Goal: Navigation & Orientation: Find specific page/section

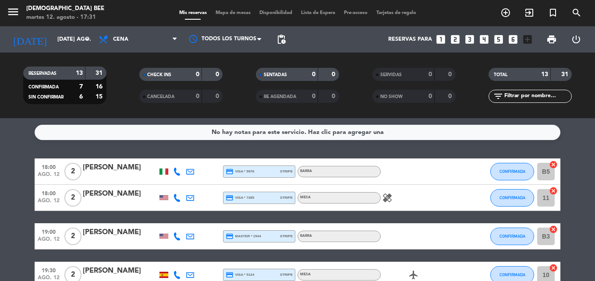
click at [387, 195] on icon "healing" at bounding box center [387, 198] width 11 height 11
click at [426, 151] on div "No hay notas para este servicio. Haz clic para agregar una 18:00 ago. 12 2 [PER…" at bounding box center [297, 199] width 595 height 163
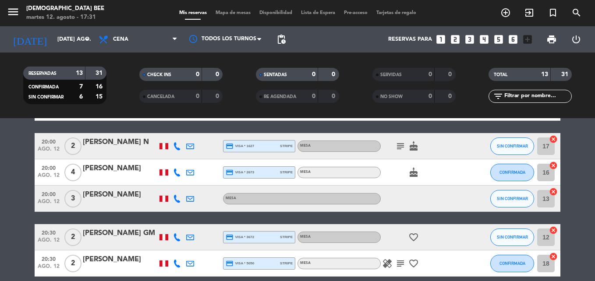
scroll to position [132, 0]
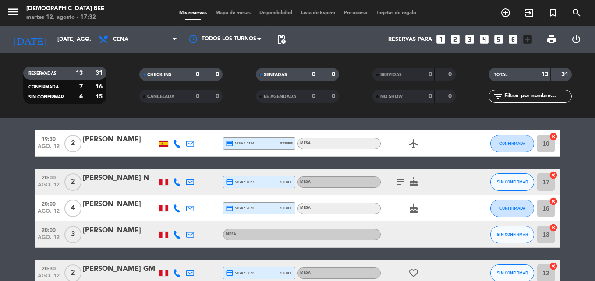
click at [406, 180] on span "subject" at bounding box center [400, 182] width 13 height 11
click at [398, 180] on icon "subject" at bounding box center [400, 182] width 11 height 11
click at [458, 164] on div "18:00 ago. 12 2 [PERSON_NAME] credit_card visa * 5978 stripe Barra CONFIRMADA B…" at bounding box center [298, 235] width 526 height 416
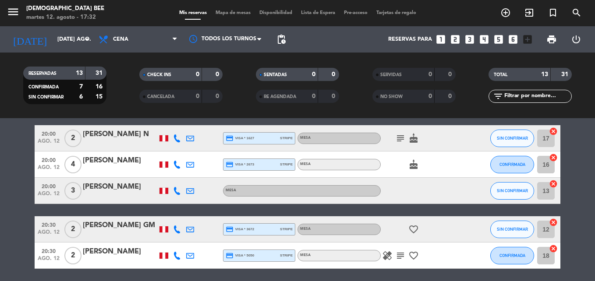
scroll to position [219, 0]
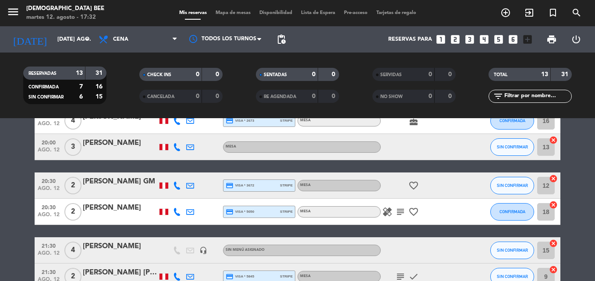
click at [388, 210] on icon "healing" at bounding box center [387, 212] width 11 height 11
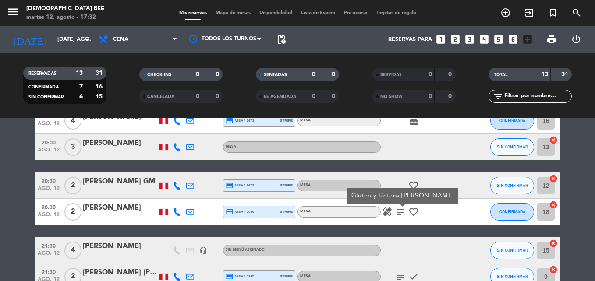
click at [418, 164] on div "18:00 ago. 12 2 [PERSON_NAME] credit_card visa * 5978 stripe Barra CONFIRMADA B…" at bounding box center [298, 148] width 526 height 416
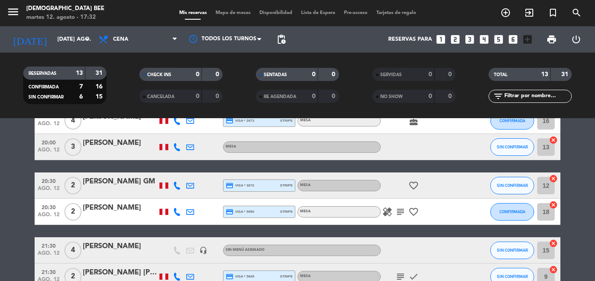
scroll to position [263, 0]
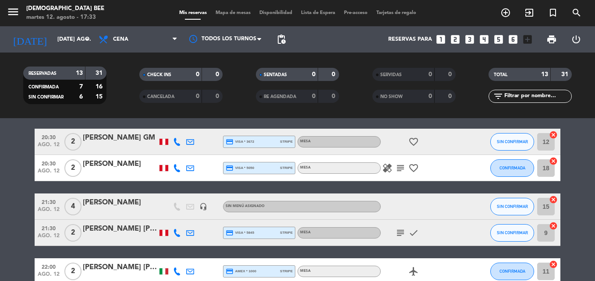
click at [398, 231] on icon "subject" at bounding box center [400, 233] width 11 height 11
click at [445, 187] on div "18:00 ago. 12 2 [PERSON_NAME] credit_card visa * 5978 stripe Barra CONFIRMADA B…" at bounding box center [298, 104] width 526 height 416
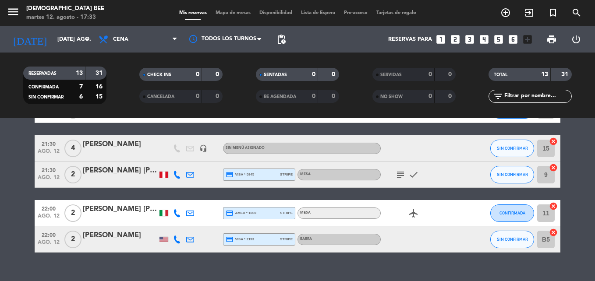
scroll to position [337, 0]
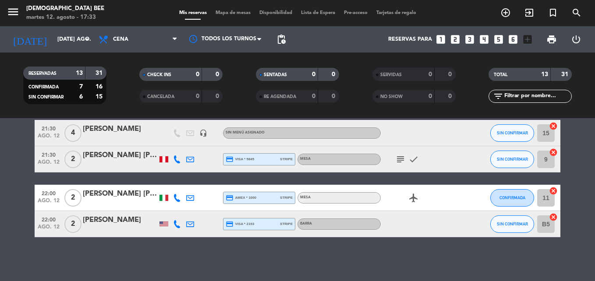
click at [130, 7] on div "menu [DEMOGRAPHIC_DATA] Bee martes 12. agosto - 17:33" at bounding box center [74, 13] width 149 height 21
click at [50, 172] on div "21:30 ago. 12" at bounding box center [49, 159] width 28 height 26
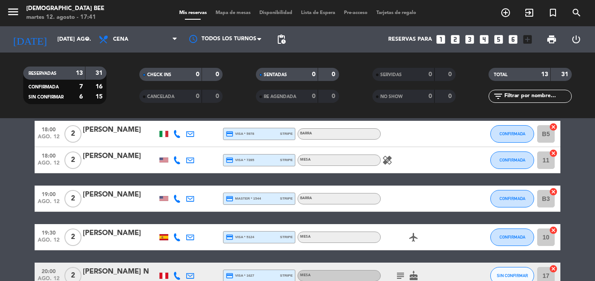
scroll to position [0, 0]
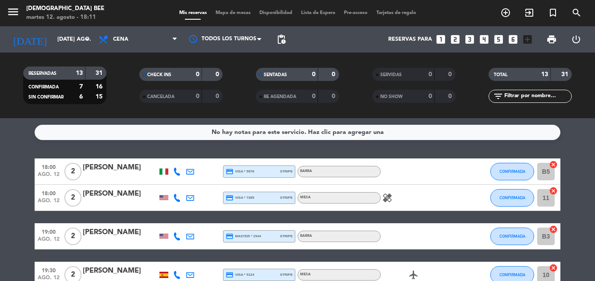
click at [232, 13] on span "Mapa de mesas" at bounding box center [233, 13] width 44 height 5
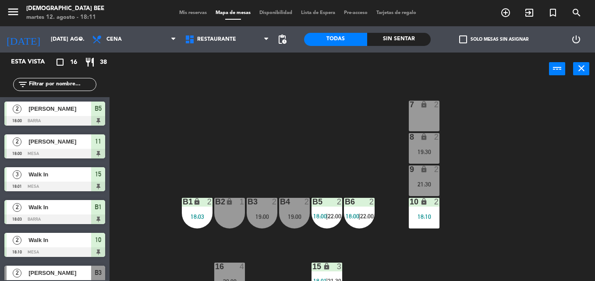
click at [225, 212] on div "B2 lock 1" at bounding box center [229, 213] width 31 height 31
click at [540, 140] on div "7 lock 2 8 lock 2 19:30 9 lock 2 21:30 B1 lock 2 18:03 B2 lock 1 B3 2 19:00 B4 …" at bounding box center [356, 183] width 480 height 196
click at [203, 212] on div "B1 lock 2 18:03" at bounding box center [197, 213] width 31 height 31
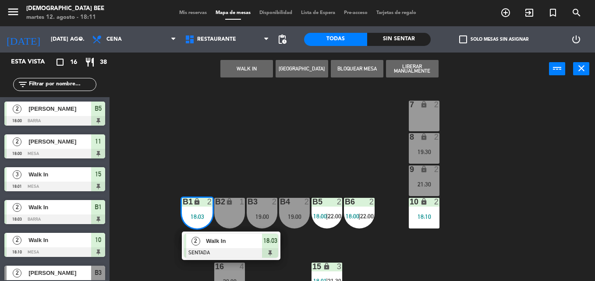
click at [229, 214] on div "B2 lock 1" at bounding box center [229, 213] width 31 height 31
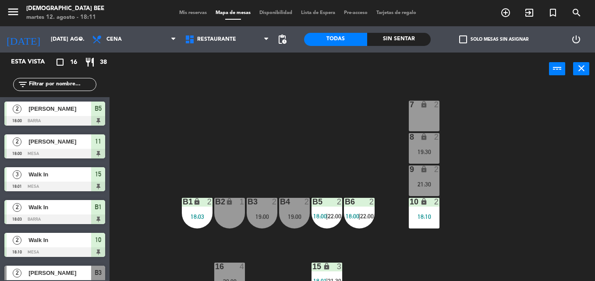
click at [263, 159] on div "7 lock 2 8 lock 2 19:30 9 lock 2 21:30 B1 lock 2 18:03 B2 lock 1 B3 2 19:00 B4 …" at bounding box center [356, 183] width 480 height 196
click at [186, 210] on div "B1 lock 2 18:03" at bounding box center [197, 213] width 31 height 31
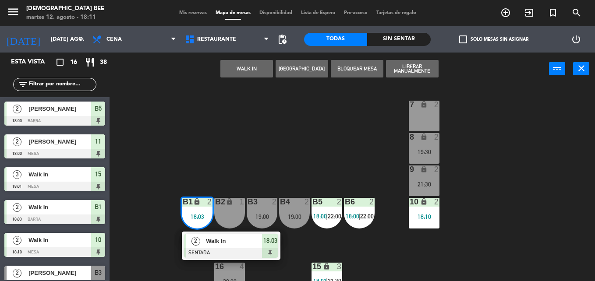
click at [232, 212] on div "B2 lock 1" at bounding box center [229, 213] width 31 height 31
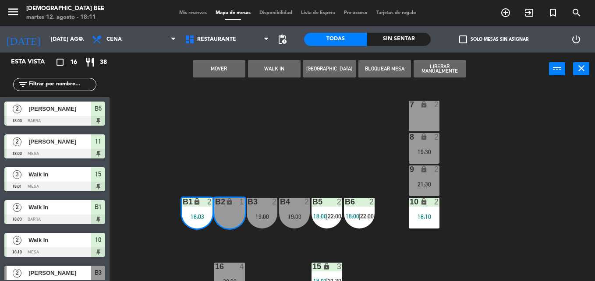
click at [583, 121] on div "7 lock 2 8 lock 2 19:30 9 lock 2 21:30 B1 lock 2 18:03 B2 lock 1 B3 2 19:00 B4 …" at bounding box center [356, 183] width 480 height 196
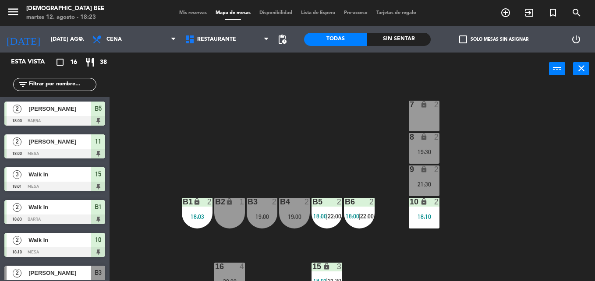
click at [551, 112] on div "7 lock 2 8 lock 2 19:30 9 lock 2 21:30 B1 lock 2 18:03 B2 lock 1 B3 2 19:00 B4 …" at bounding box center [356, 183] width 480 height 196
click at [554, 172] on div "7 lock 2 8 lock 2 19:30 9 lock 2 21:30 B1 lock 2 18:03 B2 lock 1 B3 2 19:00 B4 …" at bounding box center [356, 183] width 480 height 196
click at [120, 106] on div "7 lock 2 8 lock 2 19:30 9 lock 2 21:30 B1 lock 2 18:03 B2 lock 1 B3 2 19:00 B4 …" at bounding box center [356, 183] width 480 height 196
click at [120, 103] on div "7 lock 2 8 lock 2 19:30 9 lock 2 21:30 B1 lock 2 18:03 B2 lock 1 B3 2 19:00 B4 …" at bounding box center [356, 183] width 480 height 196
click at [122, 106] on div "7 lock 2 8 lock 2 19:30 9 lock 2 21:30 B1 lock 2 18:03 B2 lock 1 B3 2 19:00 B4 …" at bounding box center [356, 183] width 480 height 196
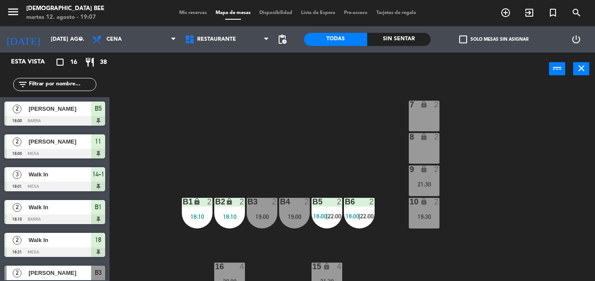
click at [509, 121] on div "7 lock 2 8 lock 2 9 lock 2 21:30 B1 lock 2 18:10 B2 lock 2 18:10 B3 2 19:00 B4 …" at bounding box center [356, 183] width 480 height 196
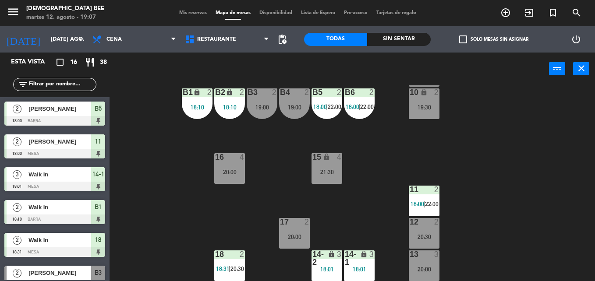
click at [355, 271] on div "18:01" at bounding box center [359, 270] width 31 height 6
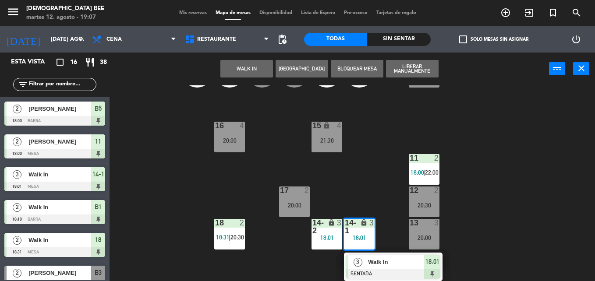
click at [386, 175] on div "7 lock 2 8 lock 2 9 lock 2 21:30 B1 lock 2 18:10 B2 lock 2 18:10 B3 2 19:00 B4 …" at bounding box center [356, 183] width 480 height 196
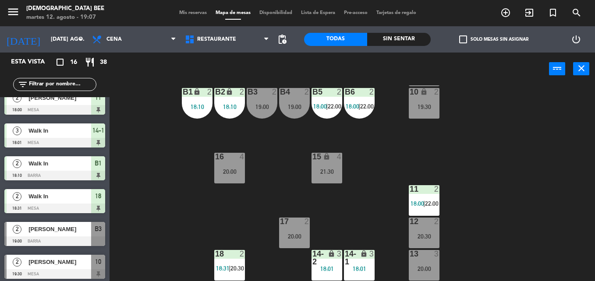
scroll to position [175, 0]
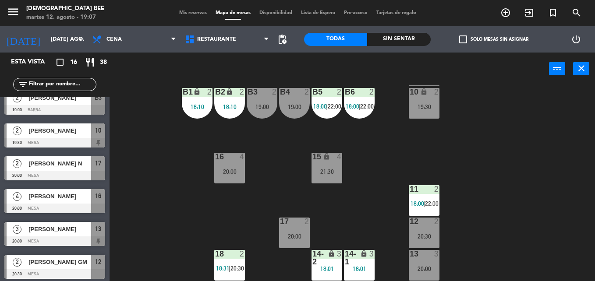
click at [81, 145] on div at bounding box center [54, 143] width 101 height 10
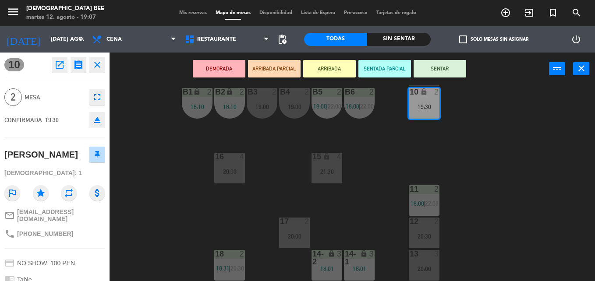
click at [164, 136] on div "7 lock 2 8 lock 2 9 lock 2 21:30 B1 lock 2 18:10 B2 lock 2 18:10 B3 2 19:00 B4 …" at bounding box center [356, 183] width 480 height 196
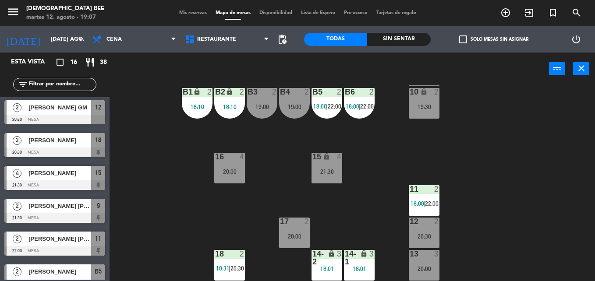
scroll to position [343, 0]
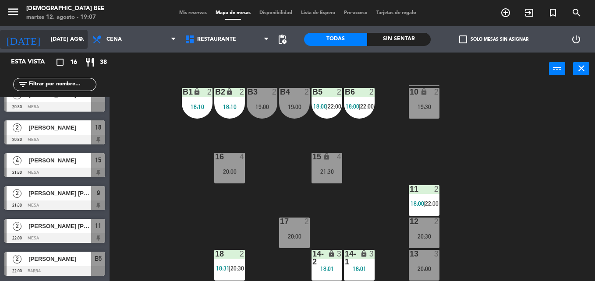
click at [47, 40] on input "[DATE] ago." at bounding box center [83, 39] width 74 height 15
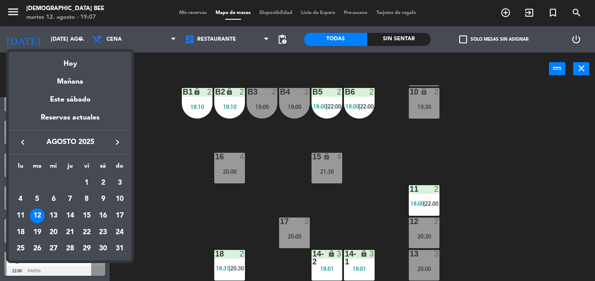
click at [56, 212] on div "13" at bounding box center [53, 216] width 15 height 15
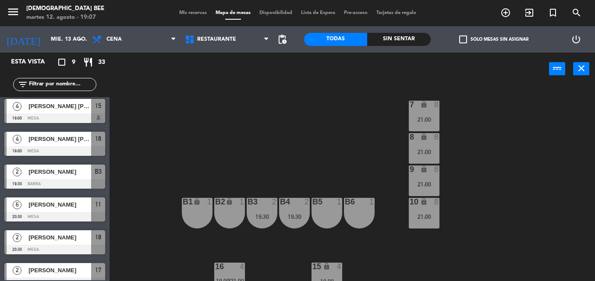
scroll to position [0, 0]
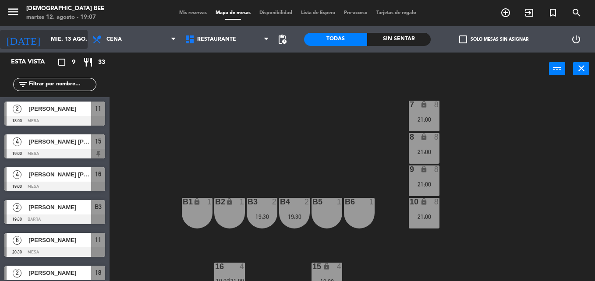
click at [50, 43] on input "mié. 13 ago." at bounding box center [83, 39] width 74 height 15
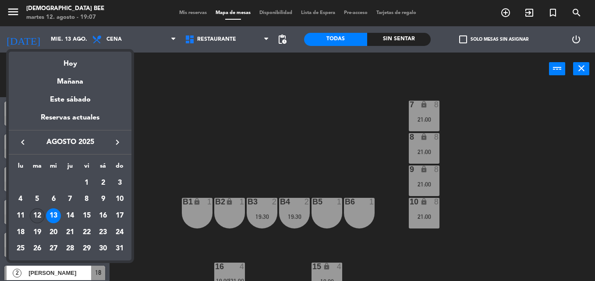
click at [42, 213] on div "12" at bounding box center [37, 216] width 15 height 15
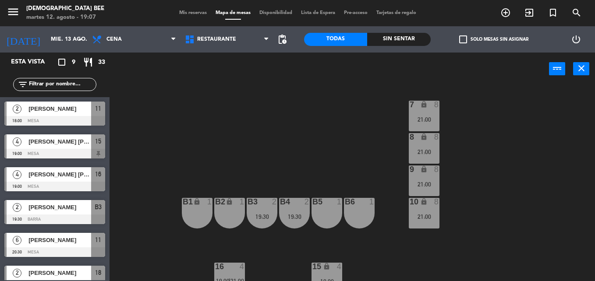
type input "[DATE] ago."
